Goal: Transaction & Acquisition: Purchase product/service

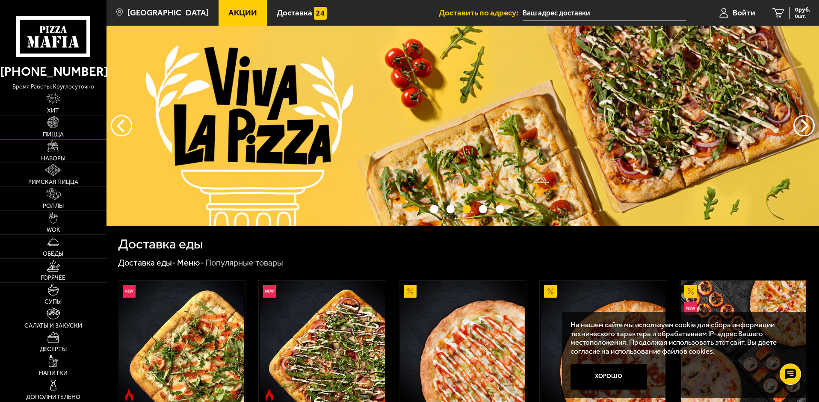
click at [62, 129] on link "Пицца" at bounding box center [53, 127] width 106 height 24
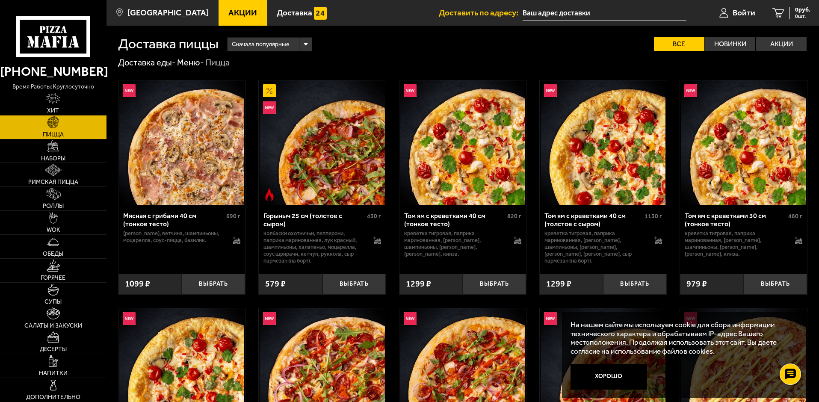
click at [187, 163] on img at bounding box center [181, 142] width 125 height 125
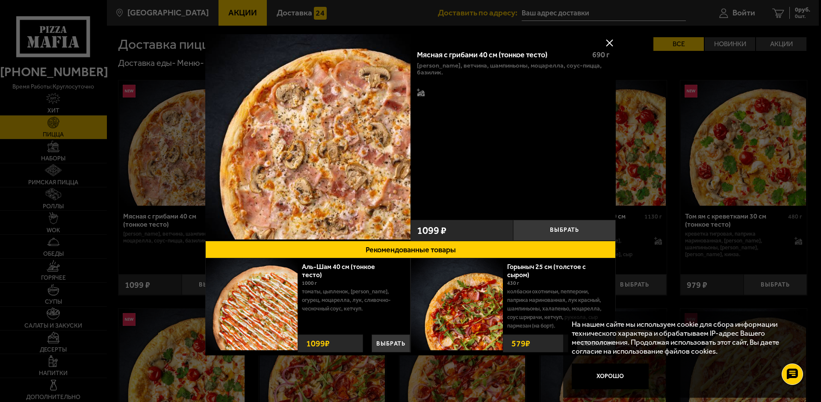
click at [607, 43] on button at bounding box center [609, 42] width 13 height 13
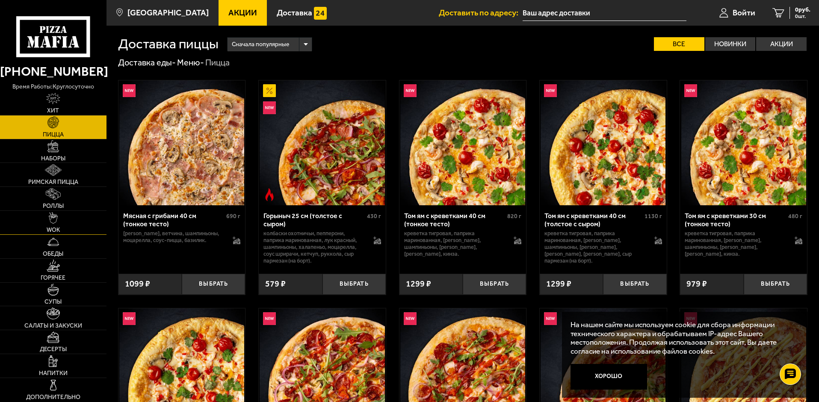
click at [62, 225] on link "WOK" at bounding box center [53, 223] width 106 height 24
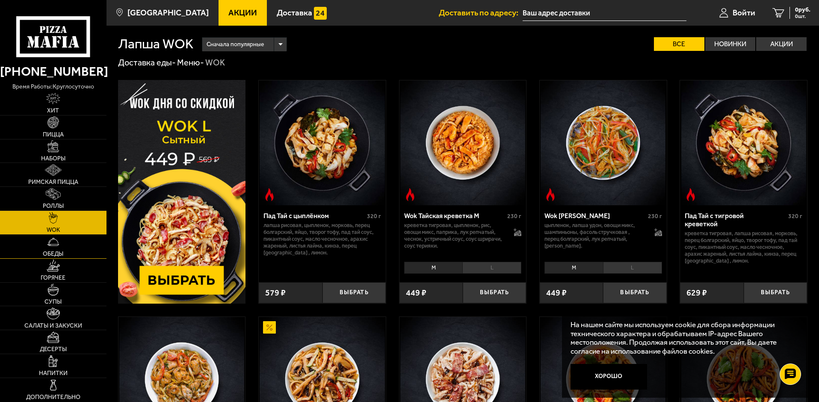
click at [66, 245] on link "Обеды" at bounding box center [53, 247] width 106 height 24
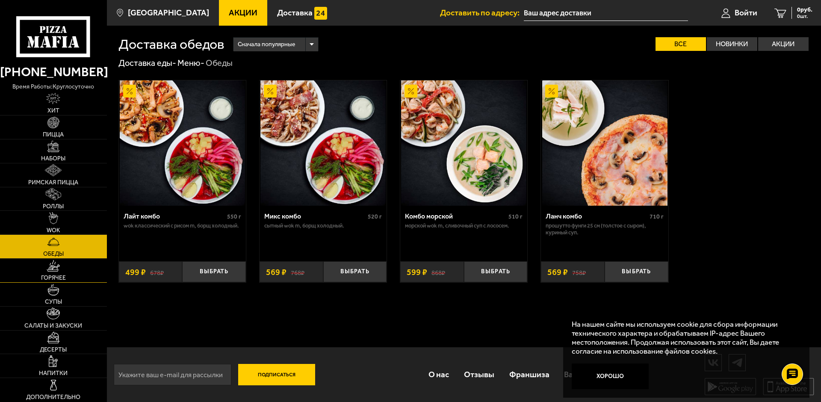
click at [62, 275] on span "Горячее" at bounding box center [53, 278] width 25 height 6
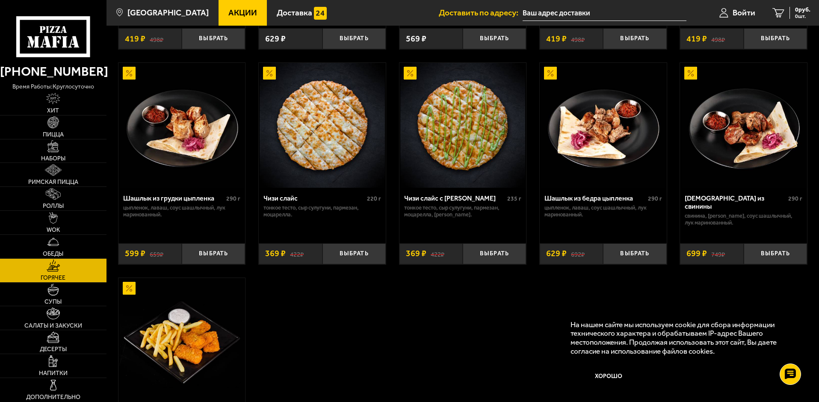
scroll to position [556, 0]
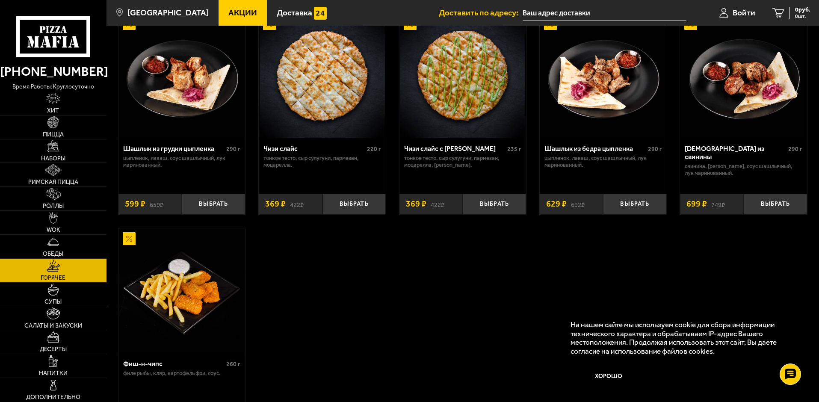
click at [54, 292] on img at bounding box center [53, 289] width 12 height 12
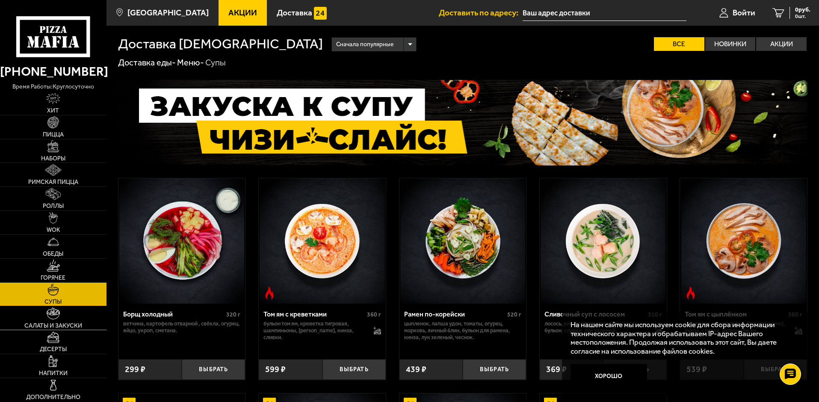
click at [52, 323] on span "Салаты и закуски" at bounding box center [53, 326] width 58 height 6
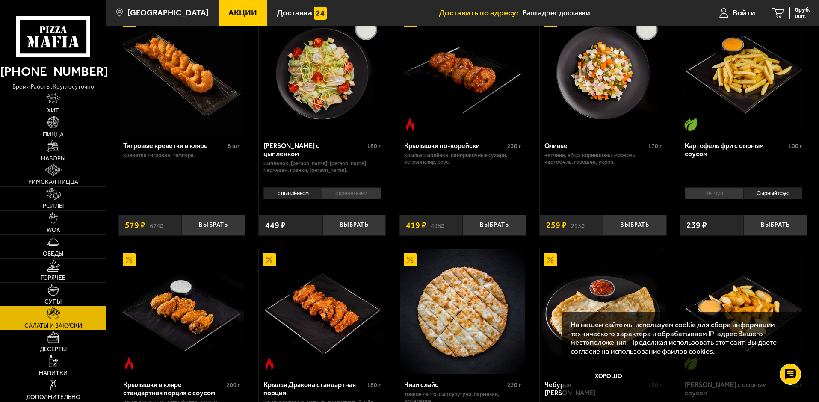
scroll to position [85, 0]
